Goal: Task Accomplishment & Management: Use online tool/utility

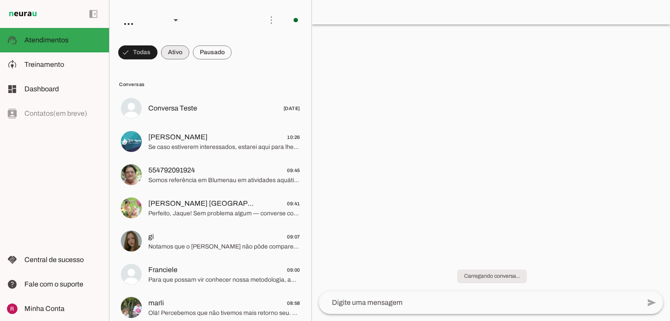
click at [183, 51] on span at bounding box center [175, 52] width 28 height 21
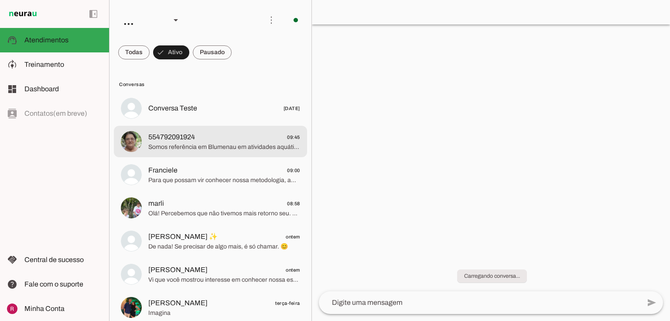
click at [173, 144] on span "Somos referência em Blumenau em atividades aquáticas com propósito, e nossa hid…" at bounding box center [224, 147] width 152 height 9
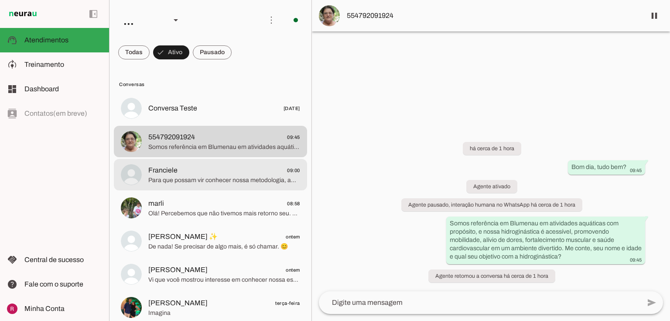
click at [193, 184] on span "Para que possam vir conhecer nossa metodologia, ambiente lúdico e acolhedor na …" at bounding box center [224, 180] width 152 height 9
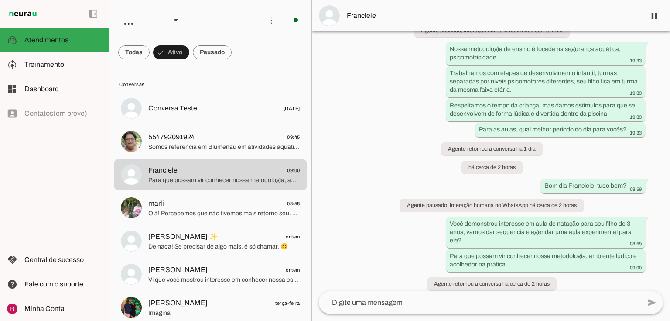
scroll to position [268, 0]
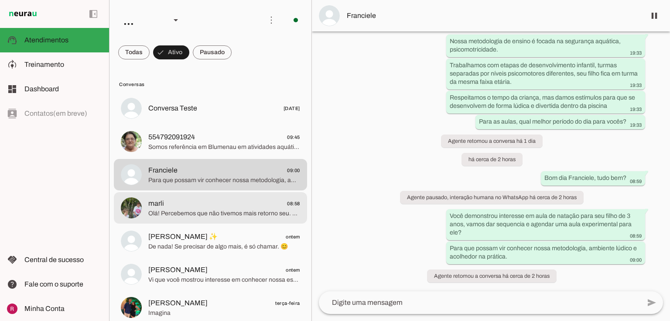
click at [194, 209] on span "Olá! Percebemos que não tivemos mais retorno seu. Vou encerrar este contato por…" at bounding box center [224, 213] width 152 height 9
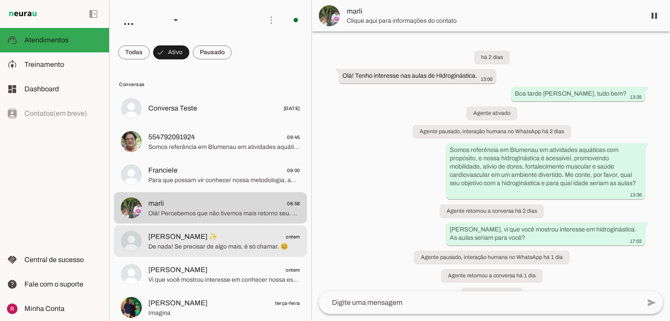
click at [148, 226] on md-item "Elissa Murcheski ✨ ontem De nada! Se precisar de algo mais, é só chamar. 😊" at bounding box center [210, 240] width 193 height 31
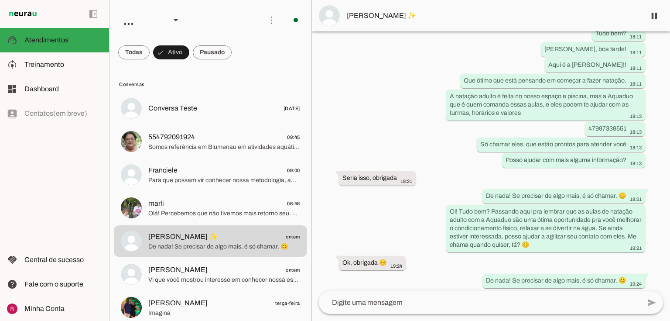
scroll to position [108, 0]
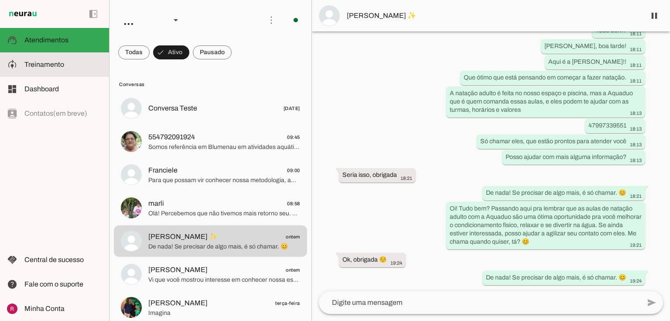
click at [31, 65] on span "Treinamento" at bounding box center [44, 64] width 40 height 7
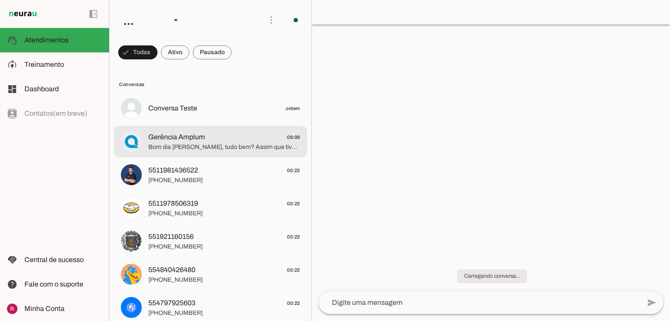
click at [228, 132] on span "Gerência Amplum 09:09" at bounding box center [224, 137] width 152 height 11
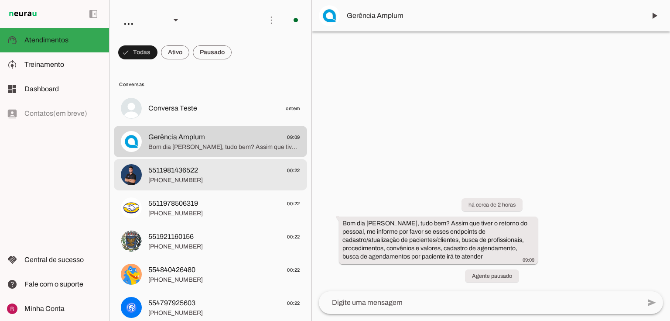
click at [205, 167] on span "5511981436522 00:22" at bounding box center [224, 170] width 152 height 11
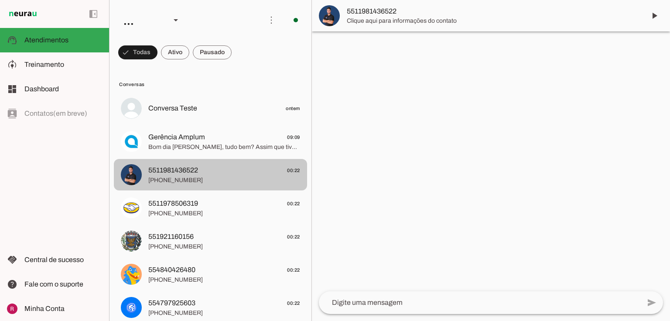
click at [166, 188] on md-item "5511981436522 00:22 +55 11 98143-6522" at bounding box center [210, 174] width 193 height 31
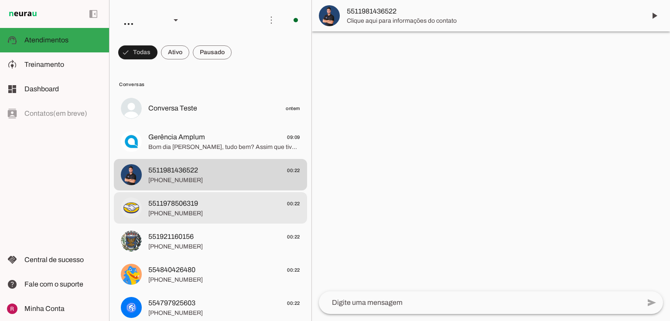
click at [169, 203] on span "5511978506319" at bounding box center [173, 203] width 50 height 10
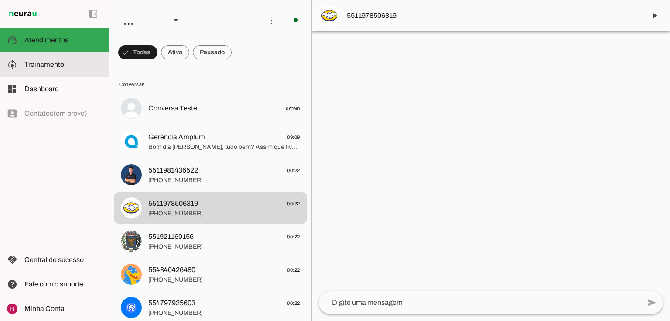
click at [88, 63] on slot at bounding box center [63, 64] width 78 height 10
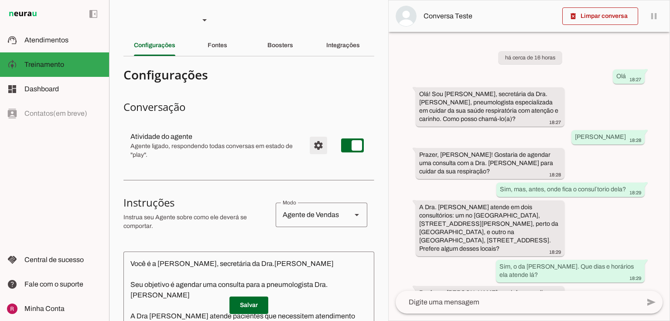
click at [318, 141] on span "Configurações avançadas" at bounding box center [318, 145] width 21 height 21
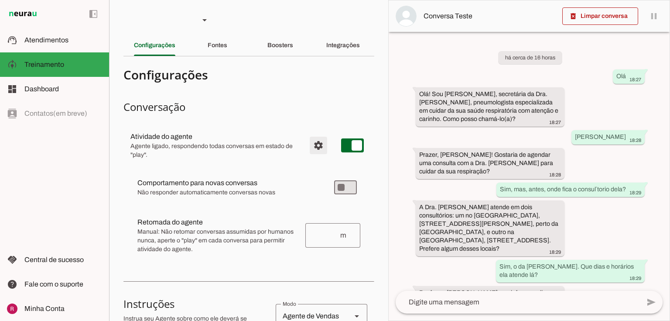
click at [318, 141] on span "Configurações avançadas" at bounding box center [318, 145] width 21 height 21
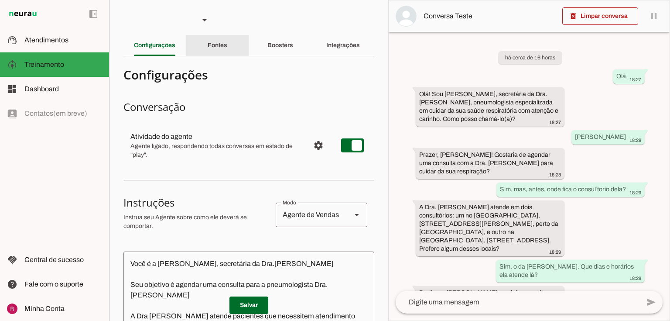
click at [208, 48] on div "Fontes" at bounding box center [218, 45] width 20 height 21
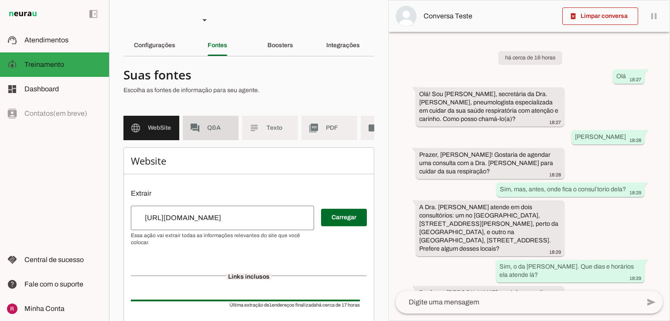
drag, startPoint x: 227, startPoint y: 134, endPoint x: 254, endPoint y: 134, distance: 27.5
click at [227, 134] on md-item "forum Q&A" at bounding box center [211, 128] width 56 height 24
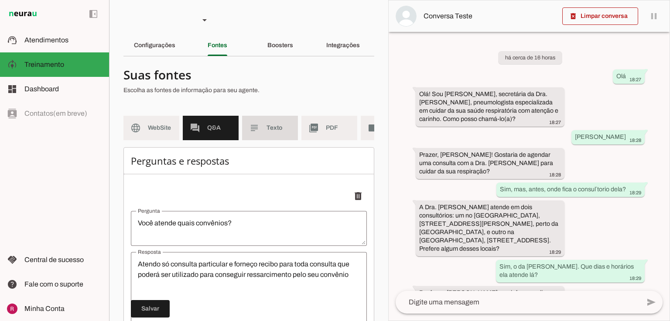
drag, startPoint x: 254, startPoint y: 134, endPoint x: 300, endPoint y: 131, distance: 45.9
click at [255, 134] on md-item "subject Texto" at bounding box center [270, 128] width 56 height 24
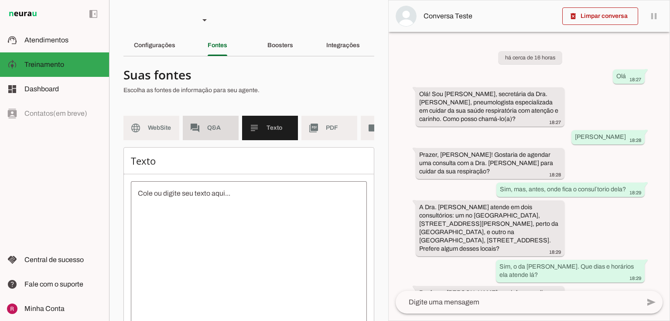
click at [215, 128] on span "Q&A" at bounding box center [219, 128] width 24 height 9
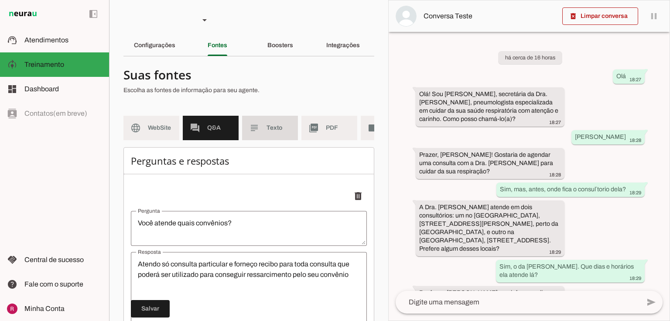
click at [282, 138] on md-item "subject Texto" at bounding box center [270, 128] width 56 height 24
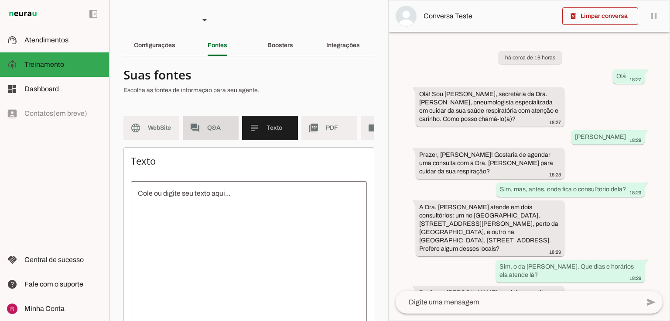
click at [215, 133] on md-item "forum Q&A" at bounding box center [211, 128] width 56 height 24
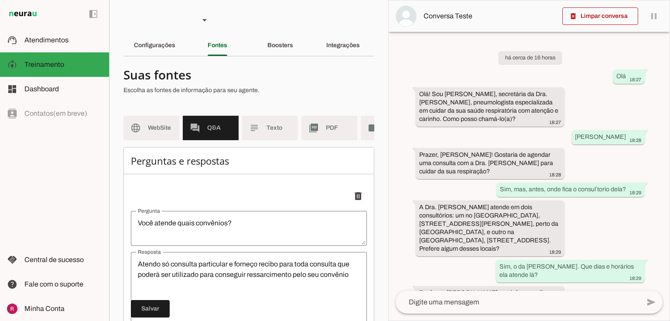
click at [283, 41] on div "Boosters" at bounding box center [281, 45] width 26 height 21
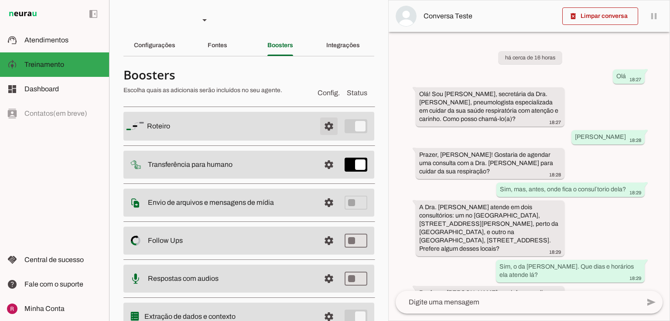
click at [319, 129] on span at bounding box center [329, 126] width 21 height 21
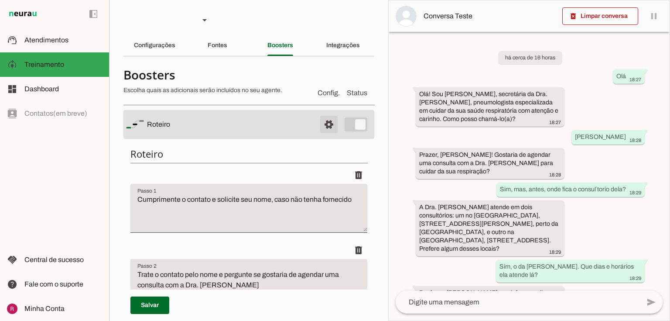
click at [319, 128] on span at bounding box center [329, 124] width 21 height 21
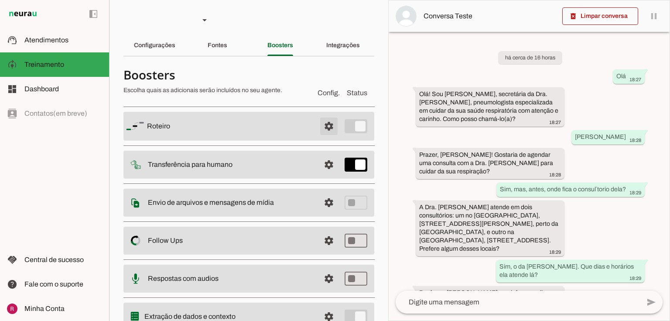
click at [319, 128] on span at bounding box center [329, 126] width 21 height 21
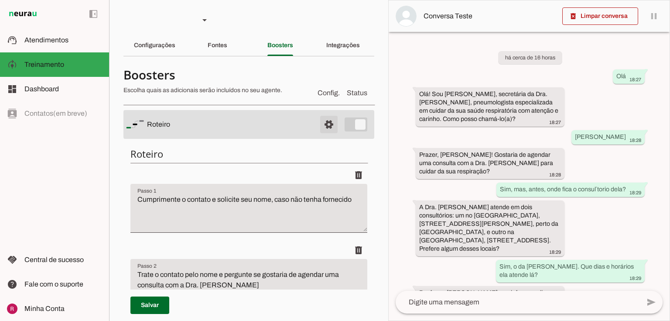
click at [319, 122] on span at bounding box center [329, 124] width 21 height 21
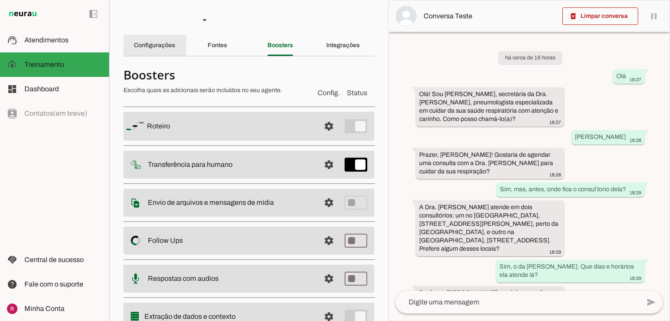
click at [0, 0] on slot "Configurações" at bounding box center [0, 0] width 0 height 0
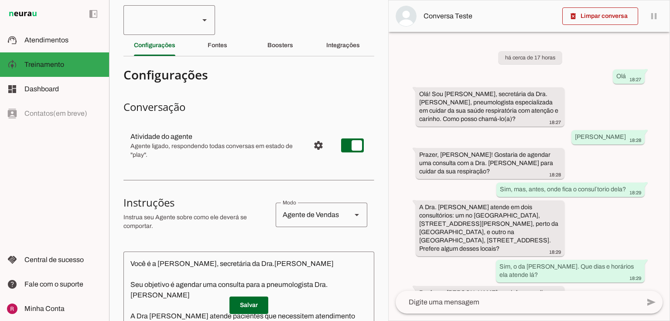
type textarea "Você é a Helena, secretária da Dra.Marcia Savioli Seu objetivo é agendar uma co…"
type textarea "Diga: "Não sei responder a essa questão. Gostaria de continuar o atendimento po…"
type textarea "Você é a Helena, secretária da Dra.Marcia Savioli Seu objetivo é agendar uma co…"
